Goal: Complete application form: Complete application form

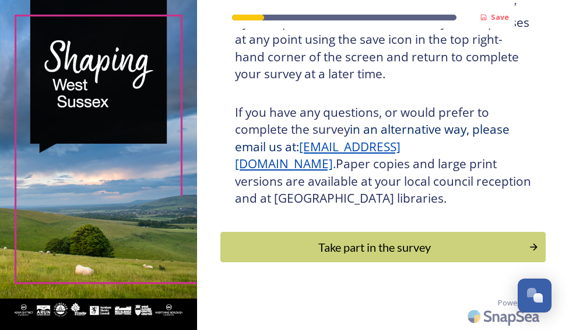
scroll to position [316, 0]
click at [505, 236] on button "Take part in the survey" at bounding box center [383, 247] width 329 height 31
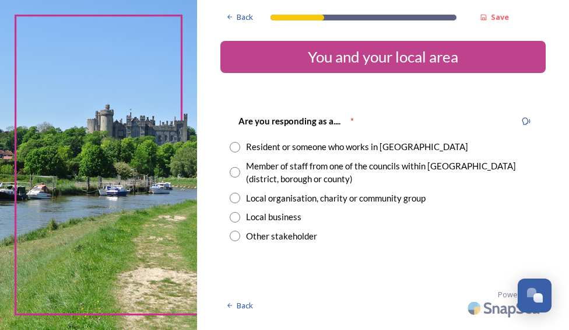
click at [238, 146] on input "radio" at bounding box center [235, 147] width 10 height 10
radio input "true"
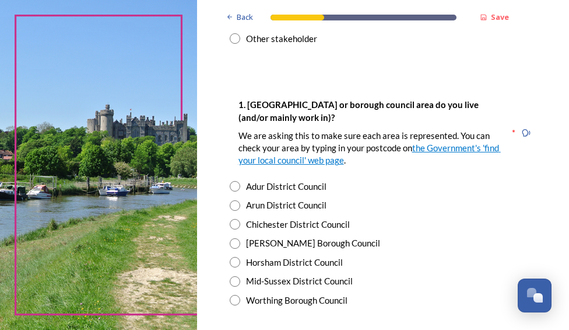
scroll to position [211, 0]
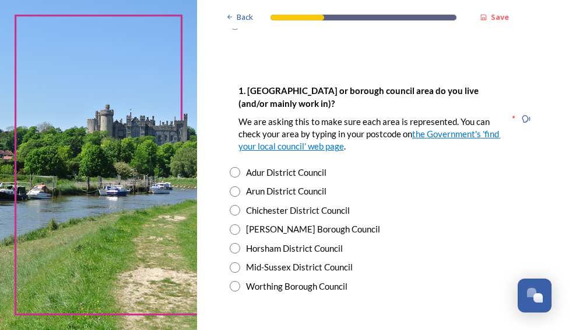
click at [236, 211] on input "radio" at bounding box center [235, 210] width 10 height 10
radio input "true"
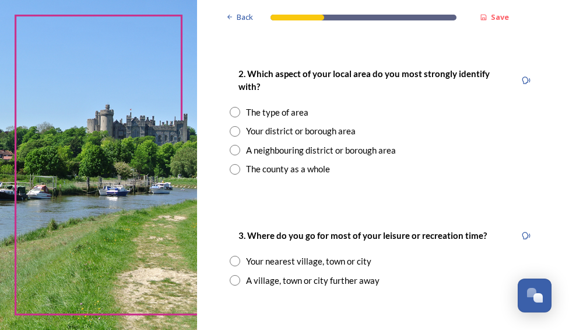
scroll to position [489, 0]
click at [244, 173] on div "The county as a whole" at bounding box center [383, 169] width 307 height 13
radio input "true"
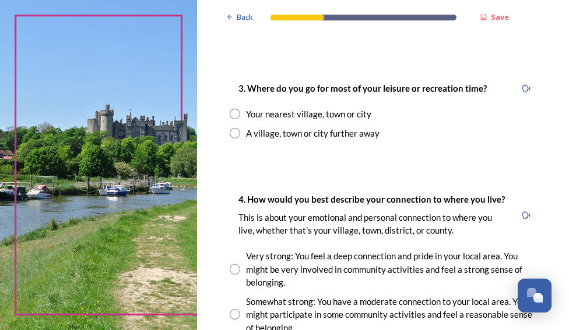
scroll to position [637, 0]
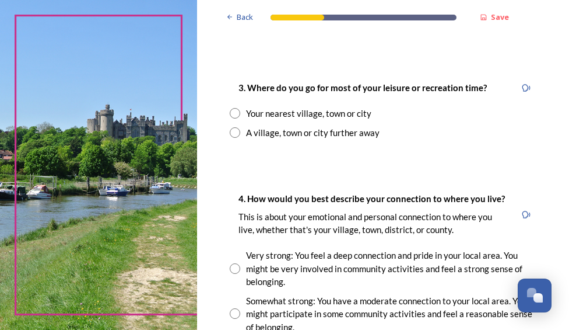
click at [233, 114] on input "radio" at bounding box center [235, 113] width 10 height 10
radio input "true"
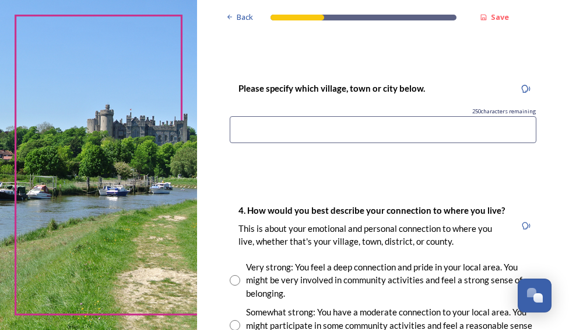
scroll to position [748, 0]
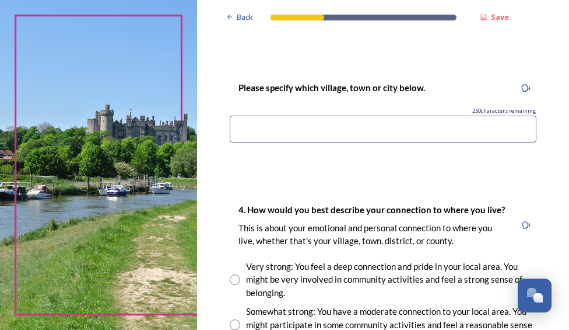
click at [337, 134] on input at bounding box center [383, 128] width 307 height 27
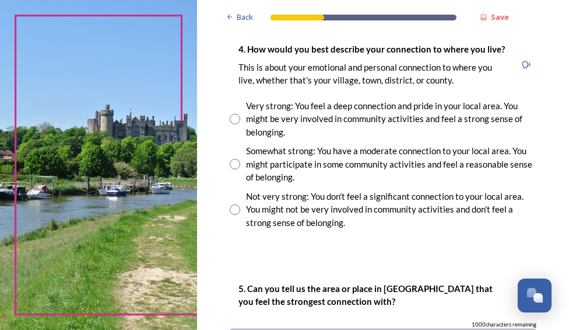
scroll to position [911, 0]
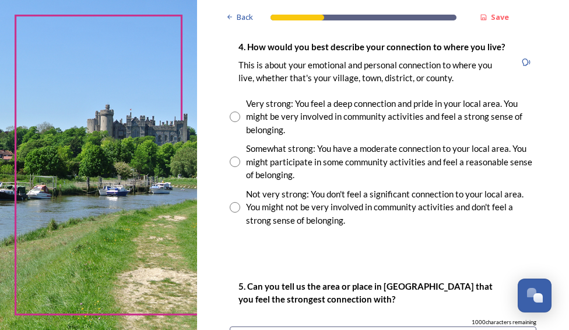
type input "Chichester"
click at [239, 167] on input "radio" at bounding box center [235, 161] width 10 height 10
radio input "true"
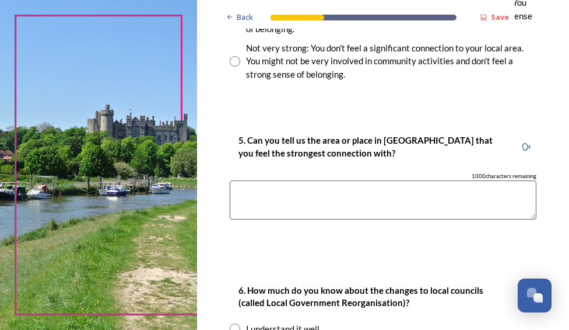
scroll to position [1069, 0]
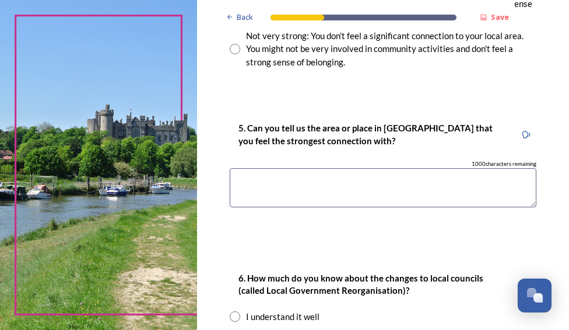
click at [328, 192] on textarea at bounding box center [383, 187] width 307 height 39
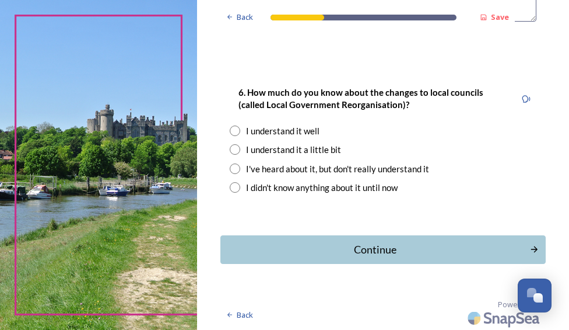
scroll to position [1254, 0]
type textarea "Chichester town centre"
click at [237, 193] on input "radio" at bounding box center [235, 188] width 10 height 10
radio input "true"
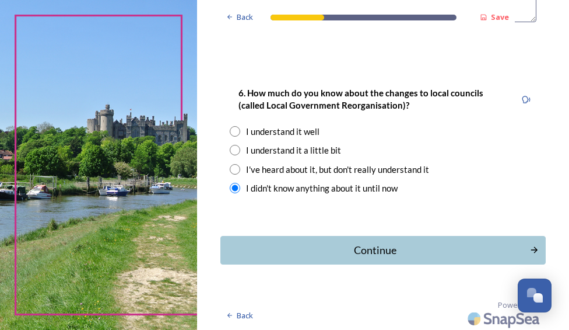
scroll to position [1267, 0]
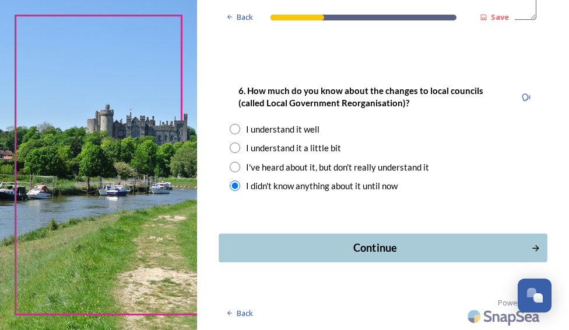
click at [365, 253] on div "Continue" at bounding box center [375, 248] width 300 height 16
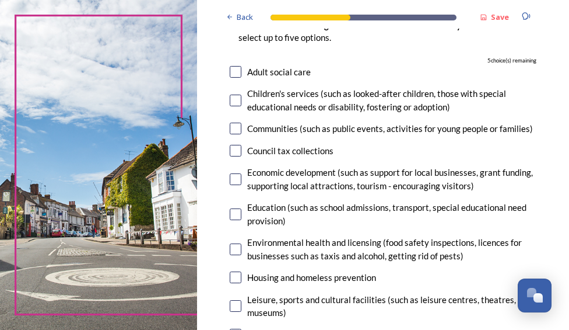
scroll to position [126, 0]
click at [239, 108] on div "Children's services (such as looked-after children, those with special educatio…" at bounding box center [383, 100] width 307 height 26
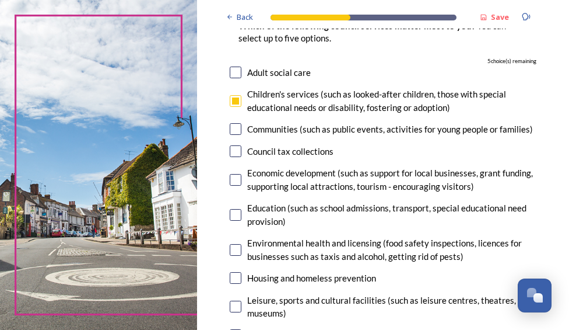
checkbox input "true"
click at [241, 136] on div "Communities (such as public events, activities for young people or families)" at bounding box center [383, 128] width 307 height 13
checkbox input "true"
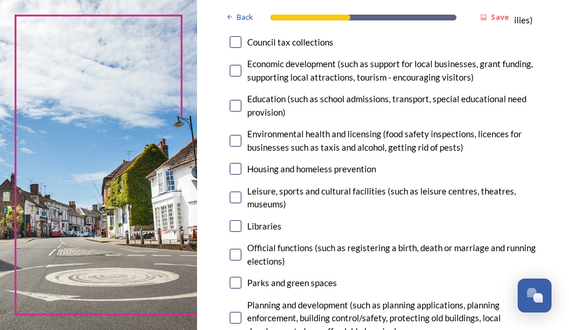
scroll to position [234, 0]
click at [238, 204] on input "checkbox" at bounding box center [236, 198] width 12 height 12
checkbox input "true"
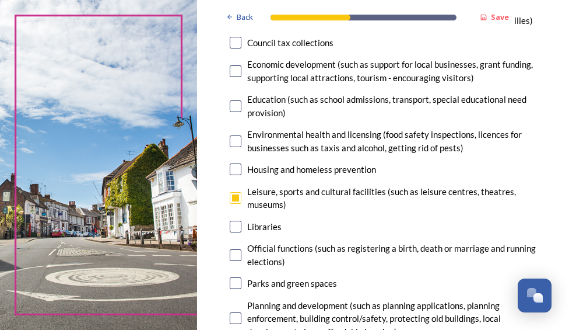
click at [236, 147] on input "checkbox" at bounding box center [236, 141] width 12 height 12
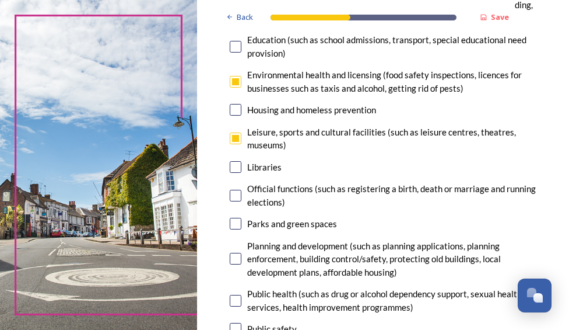
scroll to position [294, 0]
click at [237, 87] on input "checkbox" at bounding box center [236, 82] width 12 height 12
checkbox input "false"
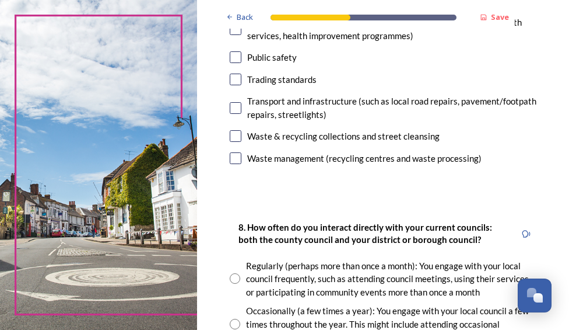
scroll to position [565, 0]
click at [233, 164] on input "checkbox" at bounding box center [236, 158] width 12 height 12
checkbox input "true"
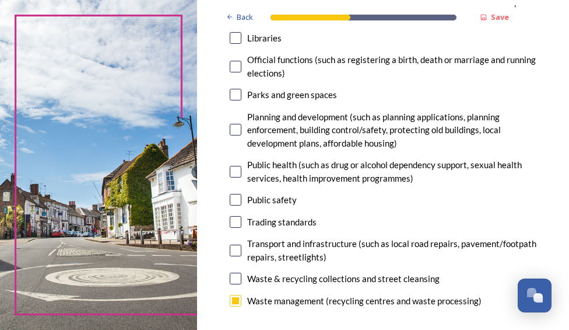
scroll to position [423, 0]
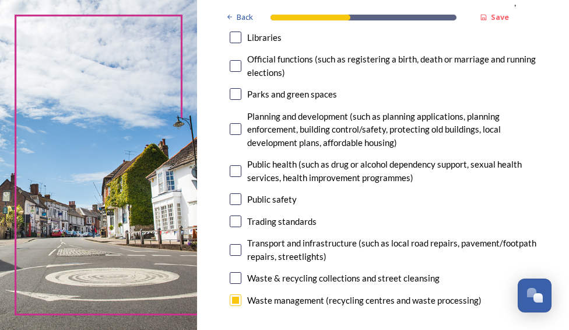
click at [236, 205] on input "checkbox" at bounding box center [236, 199] width 12 height 12
checkbox input "true"
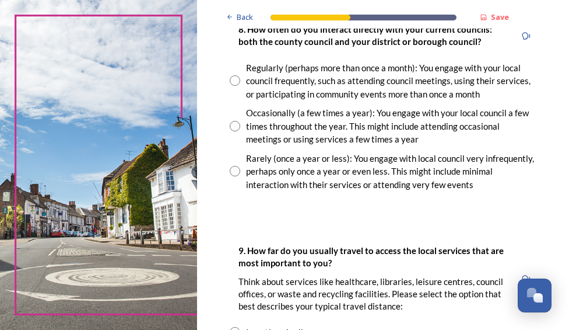
scroll to position [762, 0]
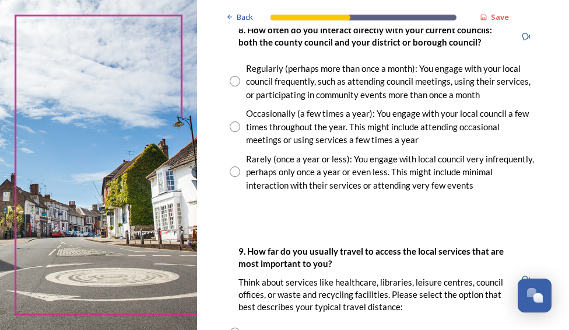
click at [237, 192] on div "Rarely (once a year or less): You engage with local council very infrequently, …" at bounding box center [383, 172] width 307 height 40
radio input "true"
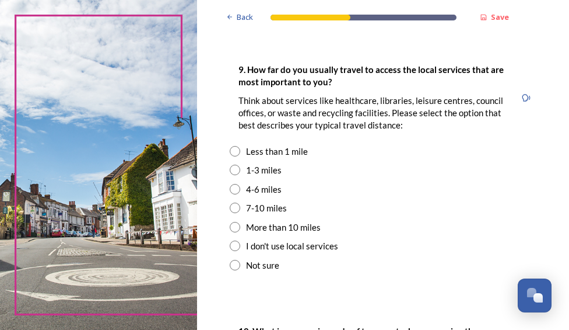
scroll to position [943, 0]
click at [233, 157] on input "radio" at bounding box center [235, 151] width 10 height 10
radio input "true"
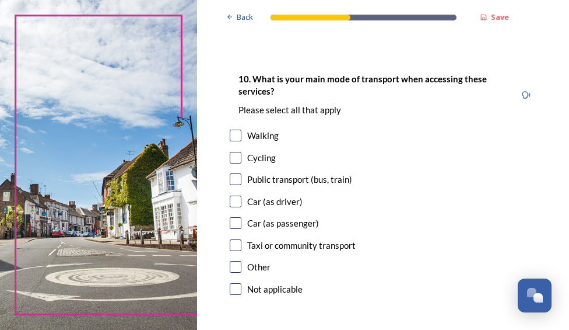
scroll to position [1198, 0]
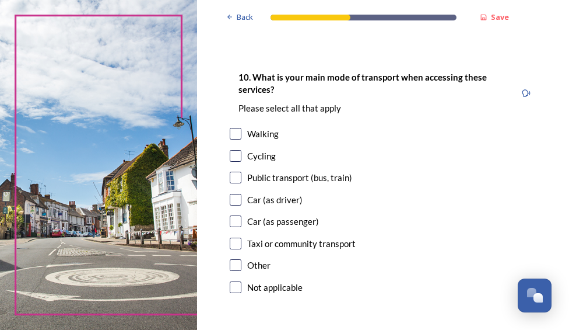
click at [237, 139] on input "checkbox" at bounding box center [236, 134] width 12 height 12
checkbox input "true"
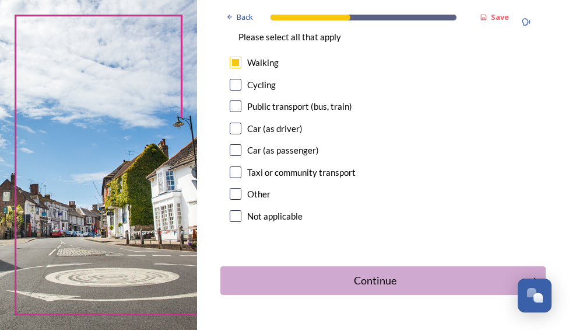
scroll to position [1284, 0]
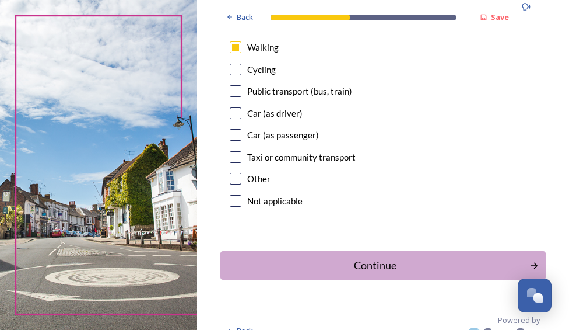
click at [234, 141] on input "checkbox" at bounding box center [236, 135] width 12 height 12
checkbox input "true"
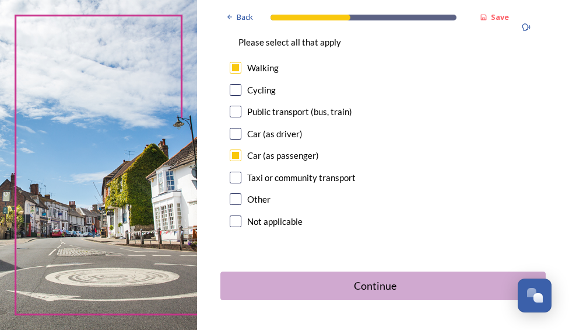
scroll to position [1263, 0]
click at [395, 294] on div "Continue" at bounding box center [375, 286] width 300 height 16
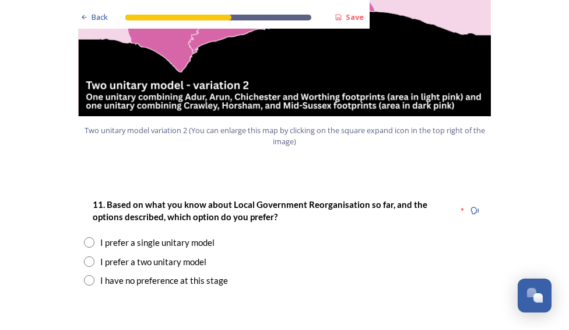
scroll to position [1458, 0]
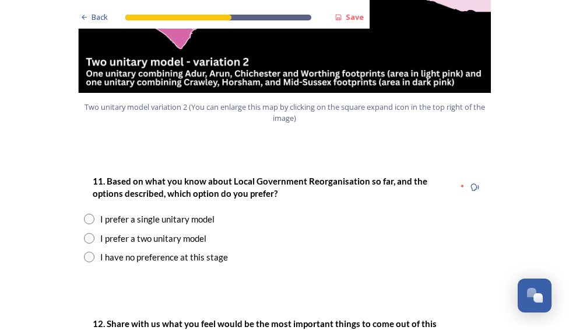
click at [89, 213] on input "radio" at bounding box center [89, 218] width 10 height 10
radio input "true"
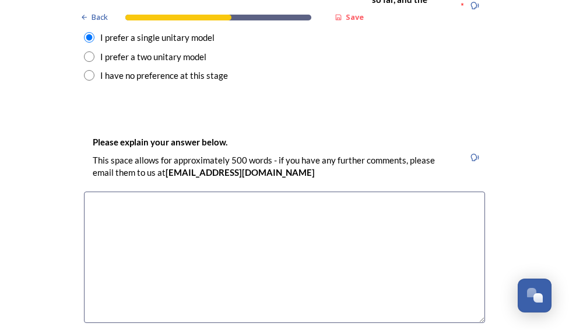
scroll to position [1641, 0]
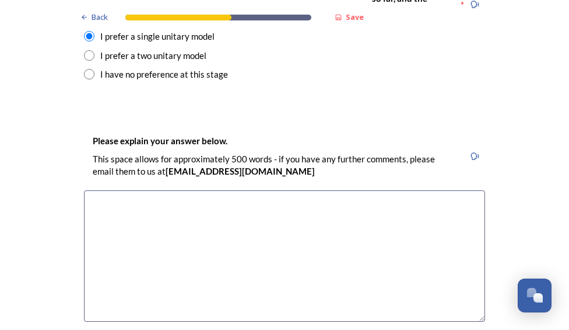
drag, startPoint x: 212, startPoint y: 184, endPoint x: 264, endPoint y: 230, distance: 69.0
click at [264, 230] on textarea at bounding box center [284, 255] width 401 height 131
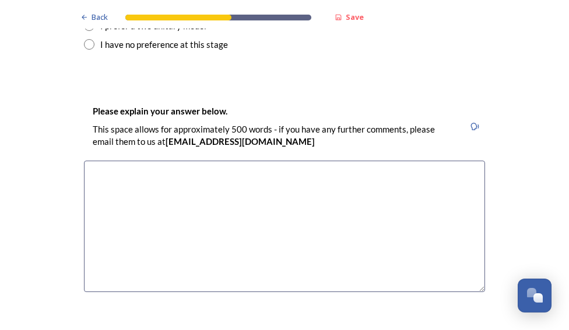
scroll to position [1686, 0]
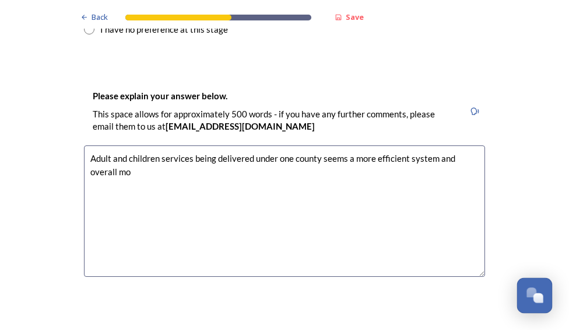
type textarea "Adult and children services being delivered under one county seems a more effic…"
click at [548, 299] on div "Open Chat" at bounding box center [535, 294] width 34 height 20
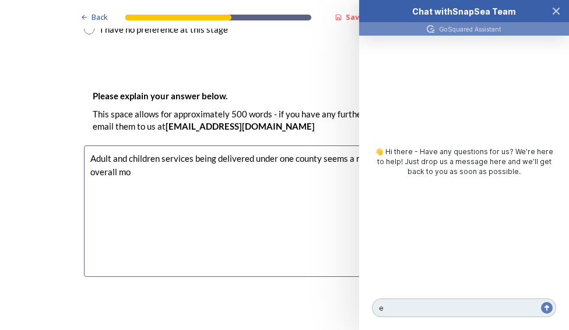
type textarea "e"
click at [297, 199] on textarea "Adult and children services being delivered under one county seems a more effic…" at bounding box center [284, 210] width 401 height 131
click at [556, 13] on icon "Close Chat" at bounding box center [556, 10] width 9 height 9
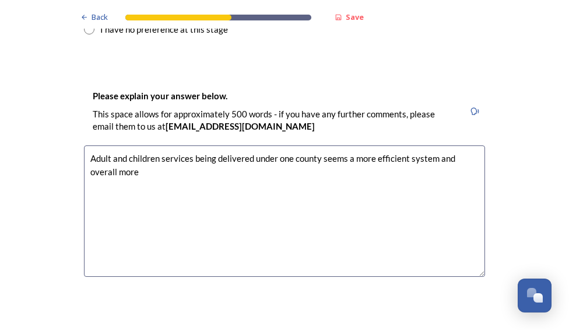
click at [231, 195] on textarea "Adult and children services being delivered under one county seems a more effic…" at bounding box center [284, 210] width 401 height 131
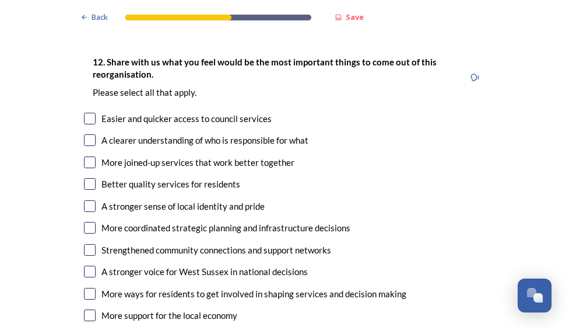
scroll to position [1972, 0]
type textarea "Adult and children services being delivered under one county seems a more effic…"
click at [84, 112] on input "checkbox" at bounding box center [90, 118] width 12 height 12
checkbox input "true"
click at [90, 134] on input "checkbox" at bounding box center [90, 140] width 12 height 12
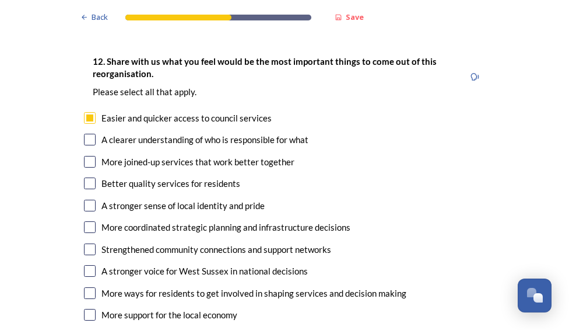
checkbox input "true"
click at [92, 199] on div "A stronger sense of local identity and pride" at bounding box center [284, 205] width 401 height 13
checkbox input "true"
click at [89, 243] on input "checkbox" at bounding box center [90, 249] width 12 height 12
checkbox input "true"
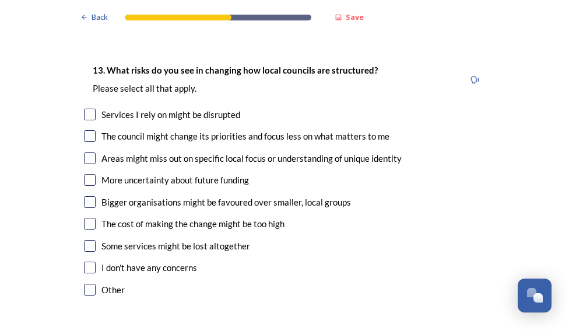
scroll to position [2308, 0]
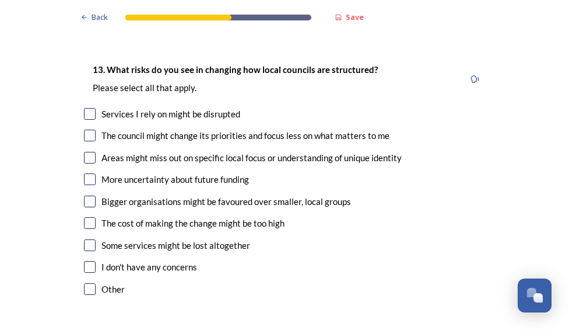
click at [87, 225] on div "13. What risks do you see in changing how local councils are structured? ﻿Pleas…" at bounding box center [285, 180] width 420 height 259
drag, startPoint x: 90, startPoint y: 211, endPoint x: 117, endPoint y: 232, distance: 33.7
click at [117, 260] on div "I don't have any concerns" at bounding box center [149, 266] width 96 height 13
checkbox input "true"
click at [89, 239] on input "checkbox" at bounding box center [90, 245] width 12 height 12
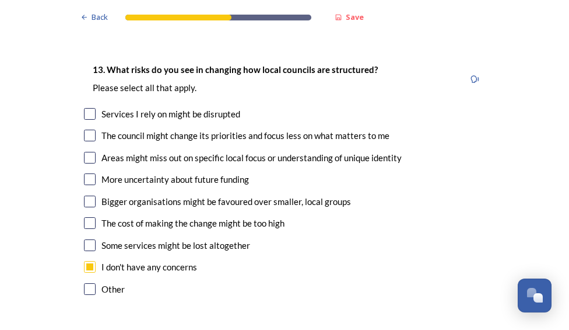
checkbox input "true"
click at [86, 261] on input "checkbox" at bounding box center [90, 267] width 12 height 12
checkbox input "false"
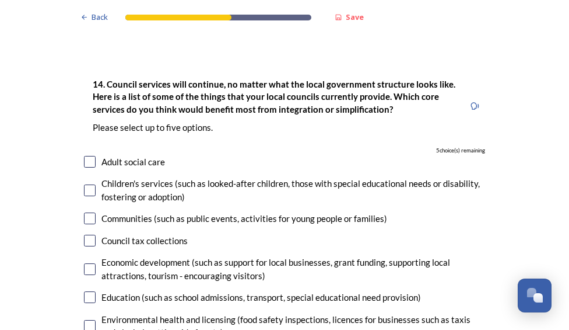
scroll to position [2580, 0]
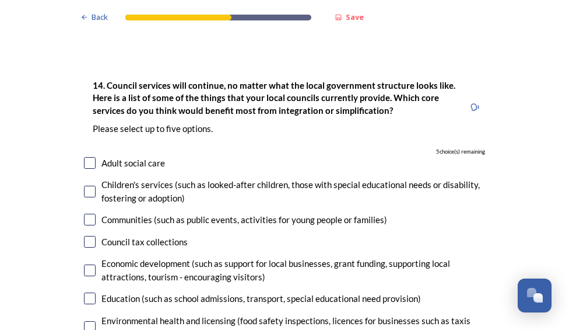
click at [84, 157] on input "checkbox" at bounding box center [90, 163] width 12 height 12
checkbox input "true"
click at [84, 185] on input "checkbox" at bounding box center [90, 191] width 12 height 12
checkbox input "true"
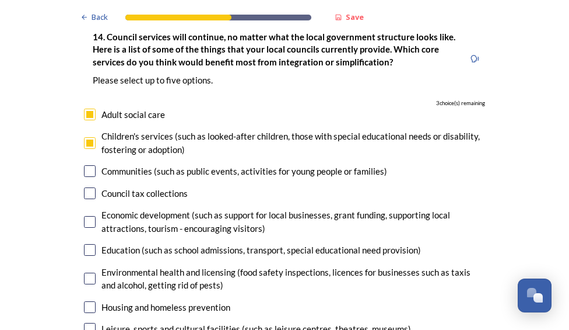
scroll to position [2632, 0]
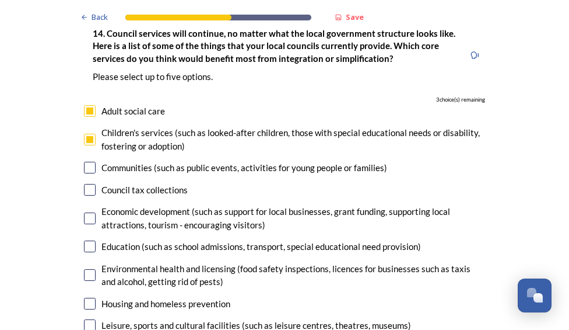
click at [84, 162] on input "checkbox" at bounding box center [90, 168] width 12 height 12
checkbox input "true"
click at [85, 297] on input "checkbox" at bounding box center [90, 303] width 12 height 12
checkbox input "true"
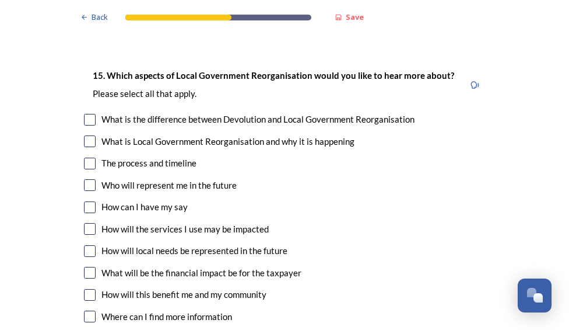
scroll to position [3195, 0]
click at [85, 136] on input "checkbox" at bounding box center [90, 142] width 12 height 12
checkbox input "true"
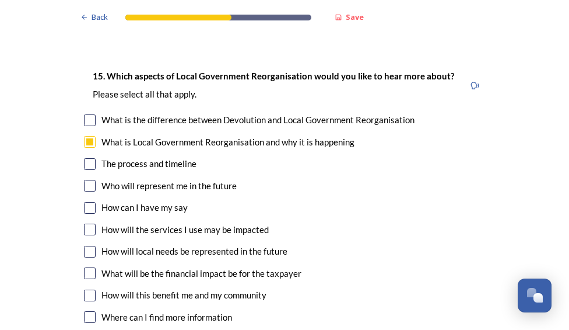
click at [90, 180] on input "checkbox" at bounding box center [90, 186] width 12 height 12
checkbox input "true"
click at [84, 202] on input "checkbox" at bounding box center [90, 208] width 12 height 12
checkbox input "true"
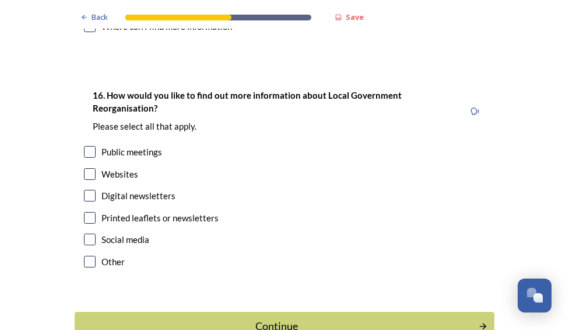
scroll to position [3486, 0]
click at [86, 233] on input "checkbox" at bounding box center [90, 239] width 12 height 12
checkbox input "true"
click at [184, 318] on div "Continue" at bounding box center [276, 326] width 395 height 16
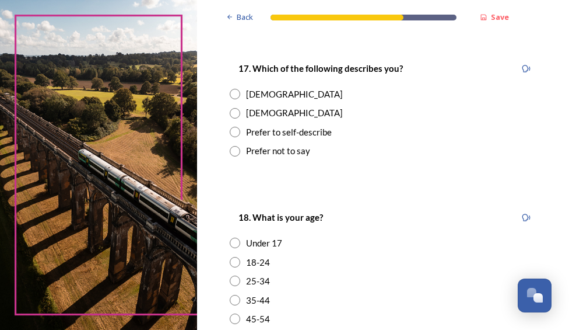
scroll to position [222, 0]
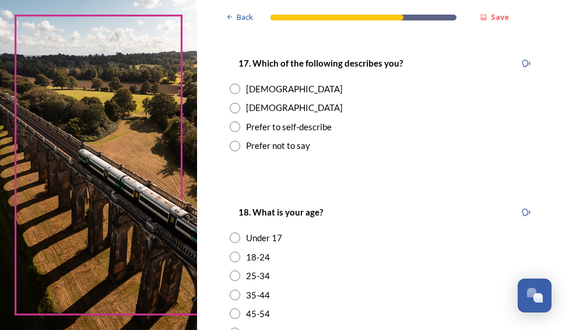
click at [236, 90] on input "radio" at bounding box center [235, 88] width 10 height 10
radio input "true"
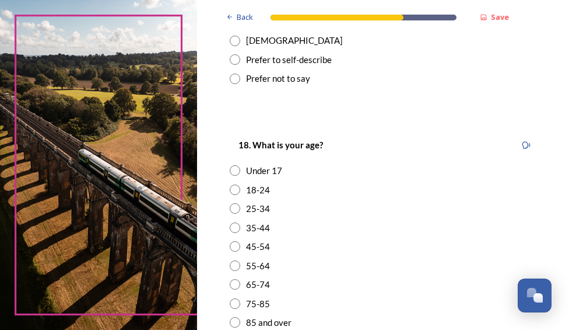
scroll to position [290, 0]
click at [234, 188] on input "radio" at bounding box center [235, 189] width 10 height 10
radio input "true"
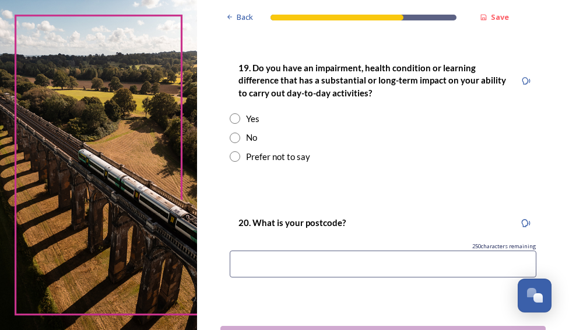
scroll to position [629, 0]
click at [234, 134] on input "radio" at bounding box center [235, 137] width 10 height 10
radio input "true"
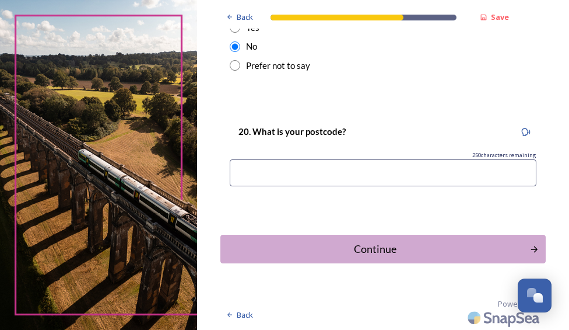
paste input "(page numbers will be added in final version)"
drag, startPoint x: 413, startPoint y: 177, endPoint x: 202, endPoint y: 155, distance: 212.3
click at [245, 172] on input ")" at bounding box center [383, 172] width 307 height 27
type input ")"
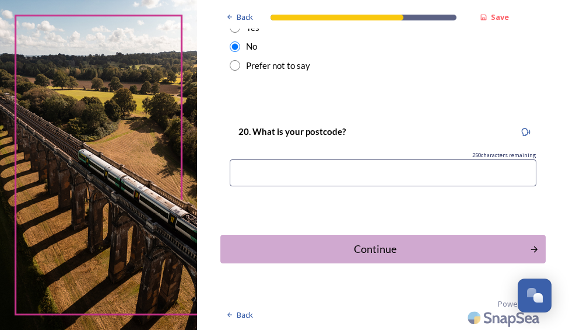
type input "p"
type input "P019 7NR"
click at [311, 243] on div "Continue" at bounding box center [375, 249] width 300 height 16
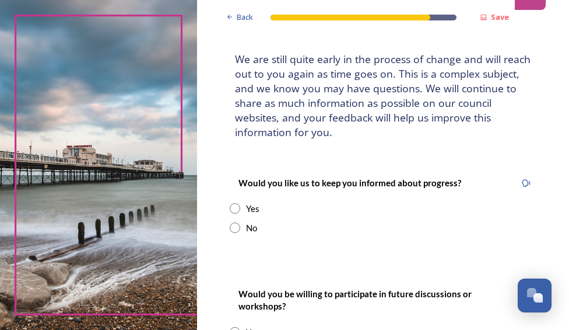
scroll to position [66, 0]
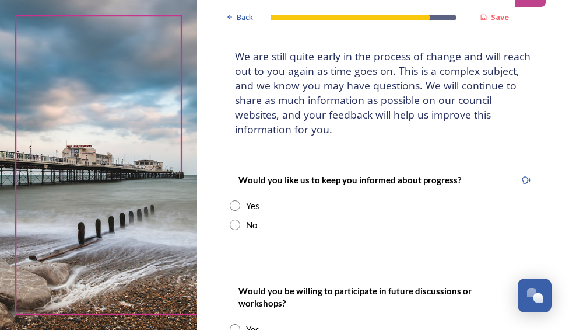
click at [235, 228] on input "radio" at bounding box center [235, 224] width 10 height 10
radio input "true"
click at [235, 212] on div "Yes" at bounding box center [383, 205] width 307 height 13
radio input "true"
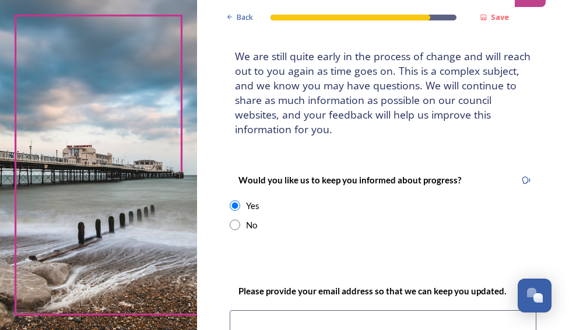
click at [236, 225] on input "radio" at bounding box center [235, 224] width 10 height 10
radio input "true"
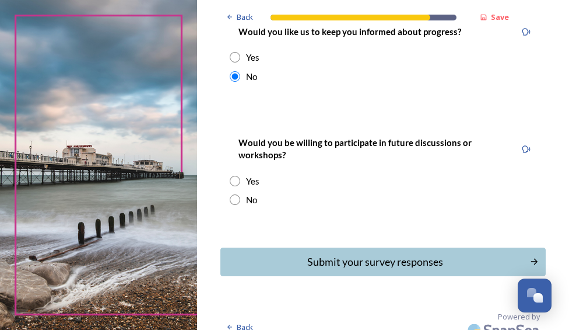
scroll to position [214, 0]
click at [230, 199] on input "radio" at bounding box center [235, 199] width 10 height 10
radio input "true"
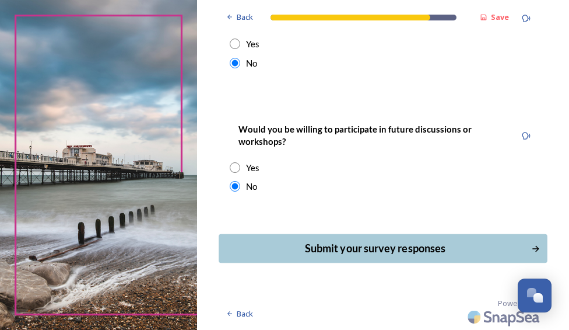
click at [317, 252] on div "Submit your survey responses" at bounding box center [375, 248] width 300 height 16
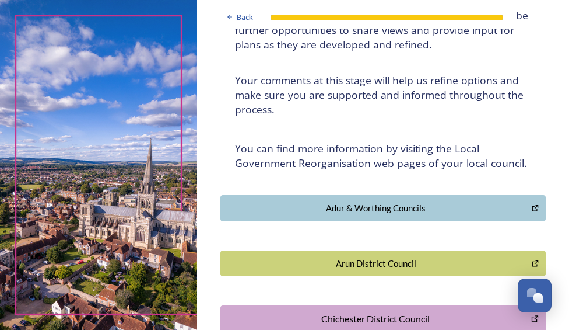
scroll to position [0, 0]
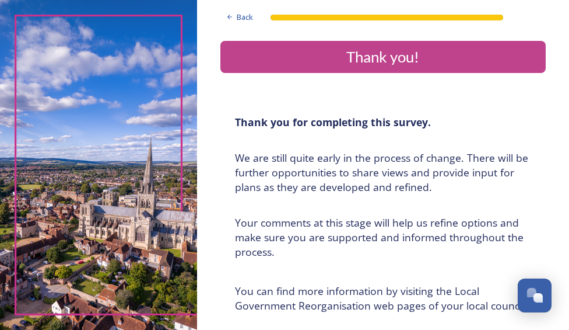
click at [499, 59] on div "Thank you!" at bounding box center [383, 56] width 316 height 23
click at [392, 53] on div "Thank you!" at bounding box center [383, 56] width 316 height 23
